Goal: Check status

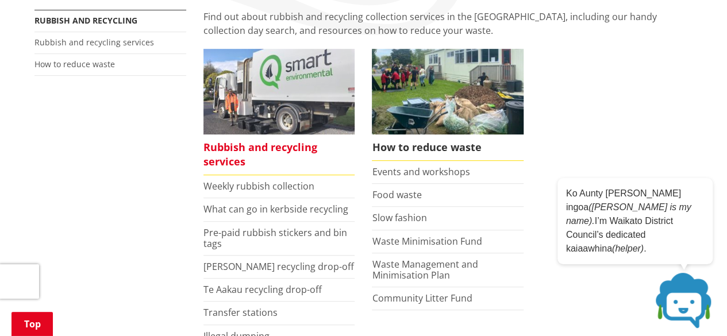
scroll to position [230, 0]
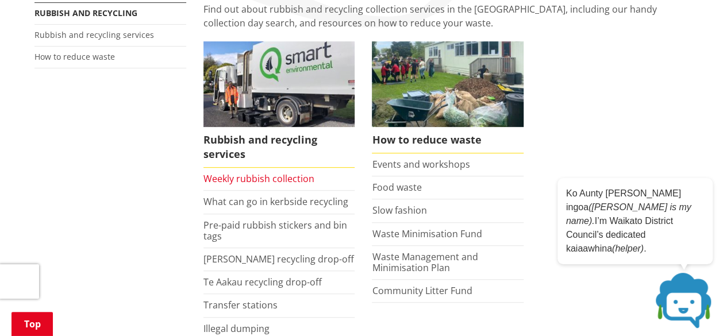
click at [271, 185] on link "Weekly rubbish collection" at bounding box center [259, 178] width 111 height 13
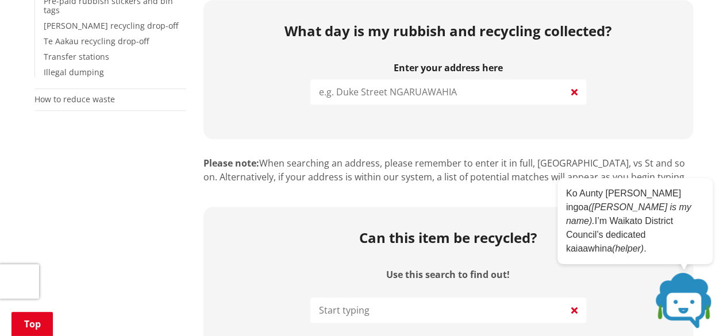
scroll to position [287, 0]
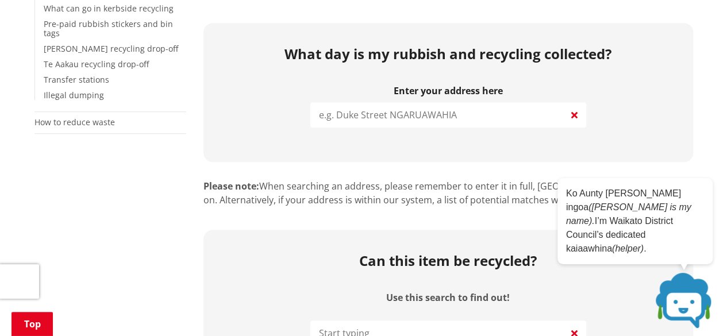
click at [446, 102] on input "search" at bounding box center [448, 114] width 276 height 25
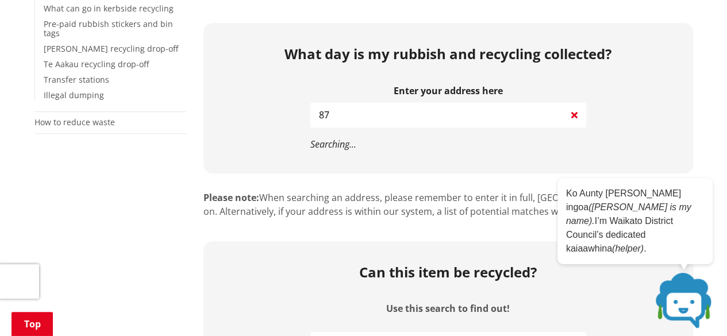
type input "8"
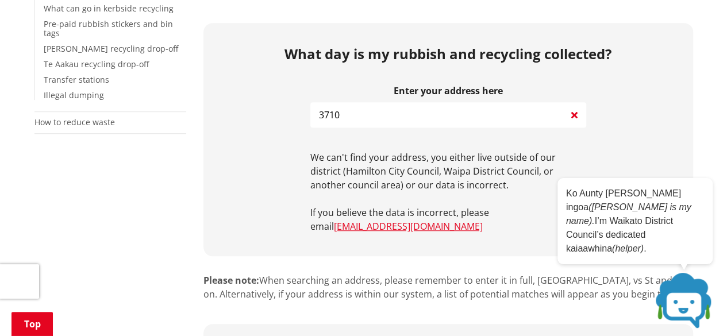
type input "3710"
click at [704, 191] on icon "Close" at bounding box center [704, 188] width 6 height 6
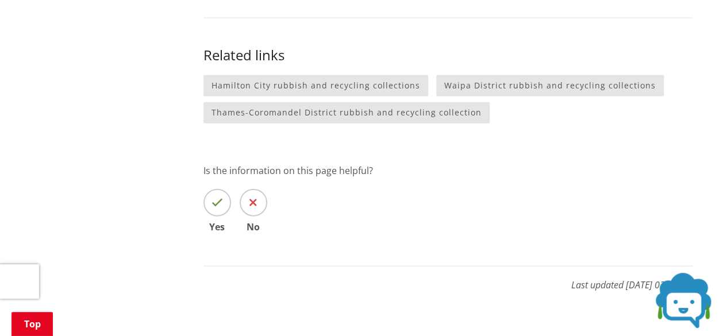
scroll to position [1265, 0]
